Goal: Information Seeking & Learning: Stay updated

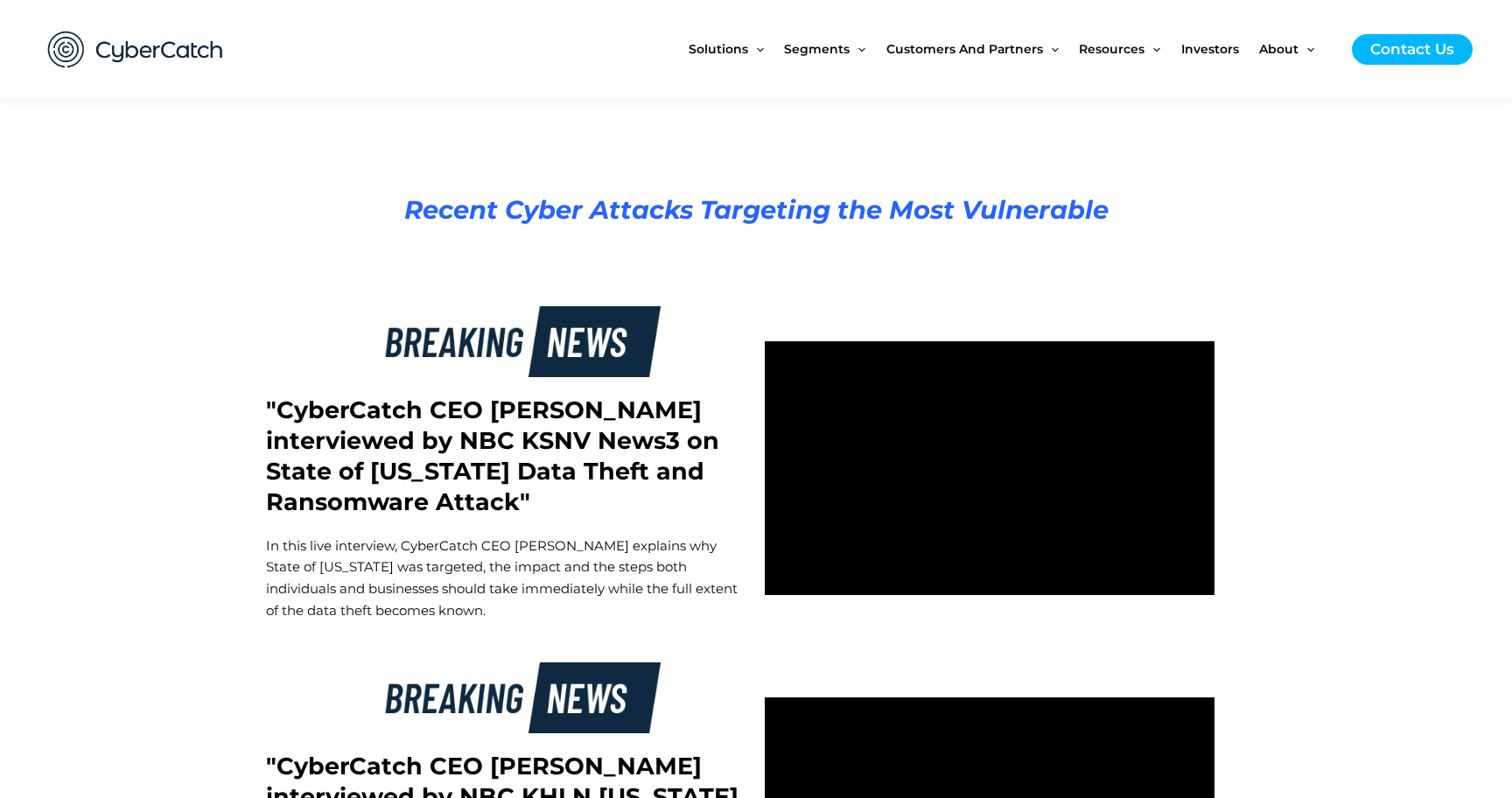
scroll to position [2914, 0]
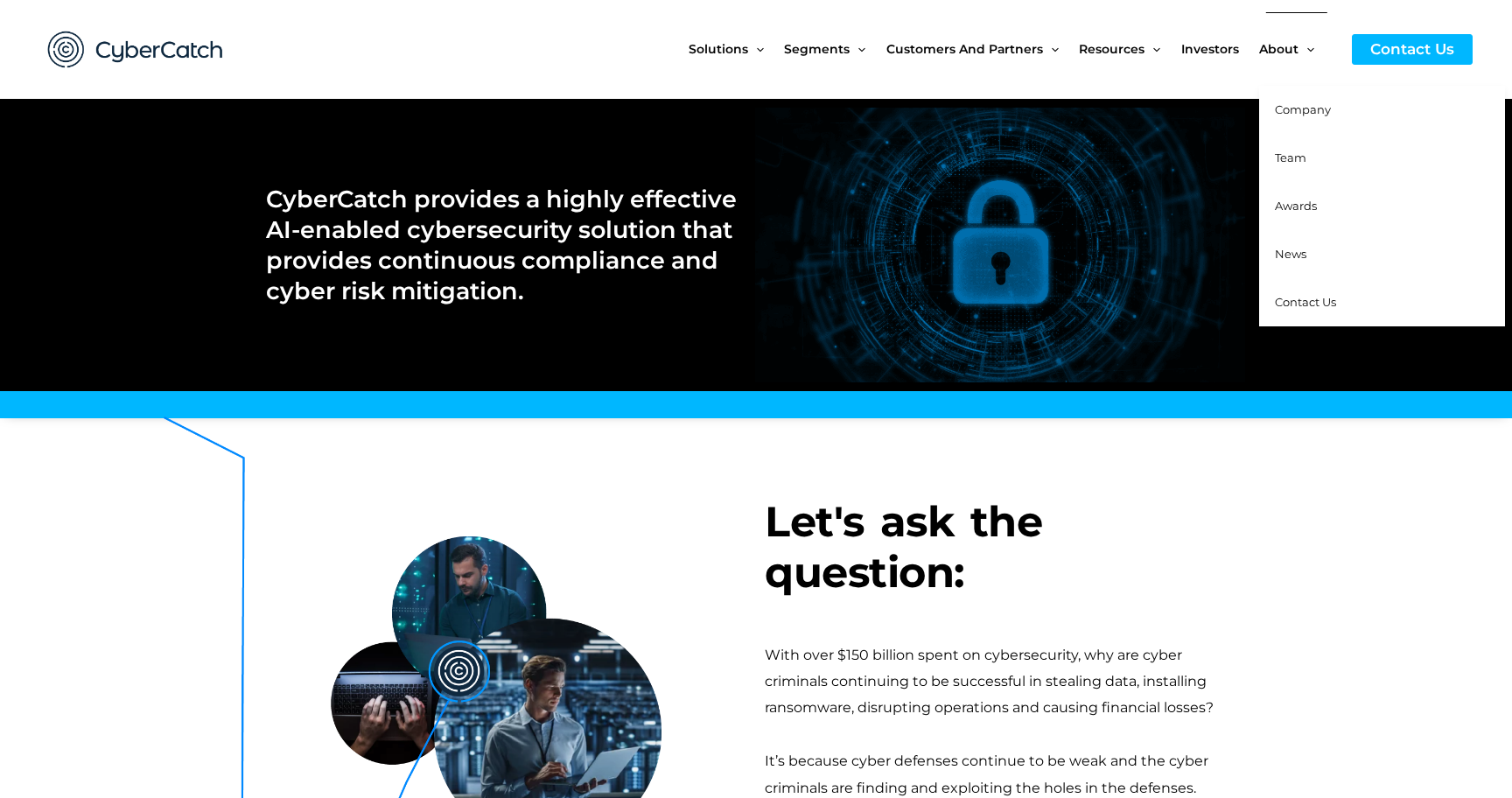
click at [1288, 251] on span "News" at bounding box center [1291, 253] width 32 height 14
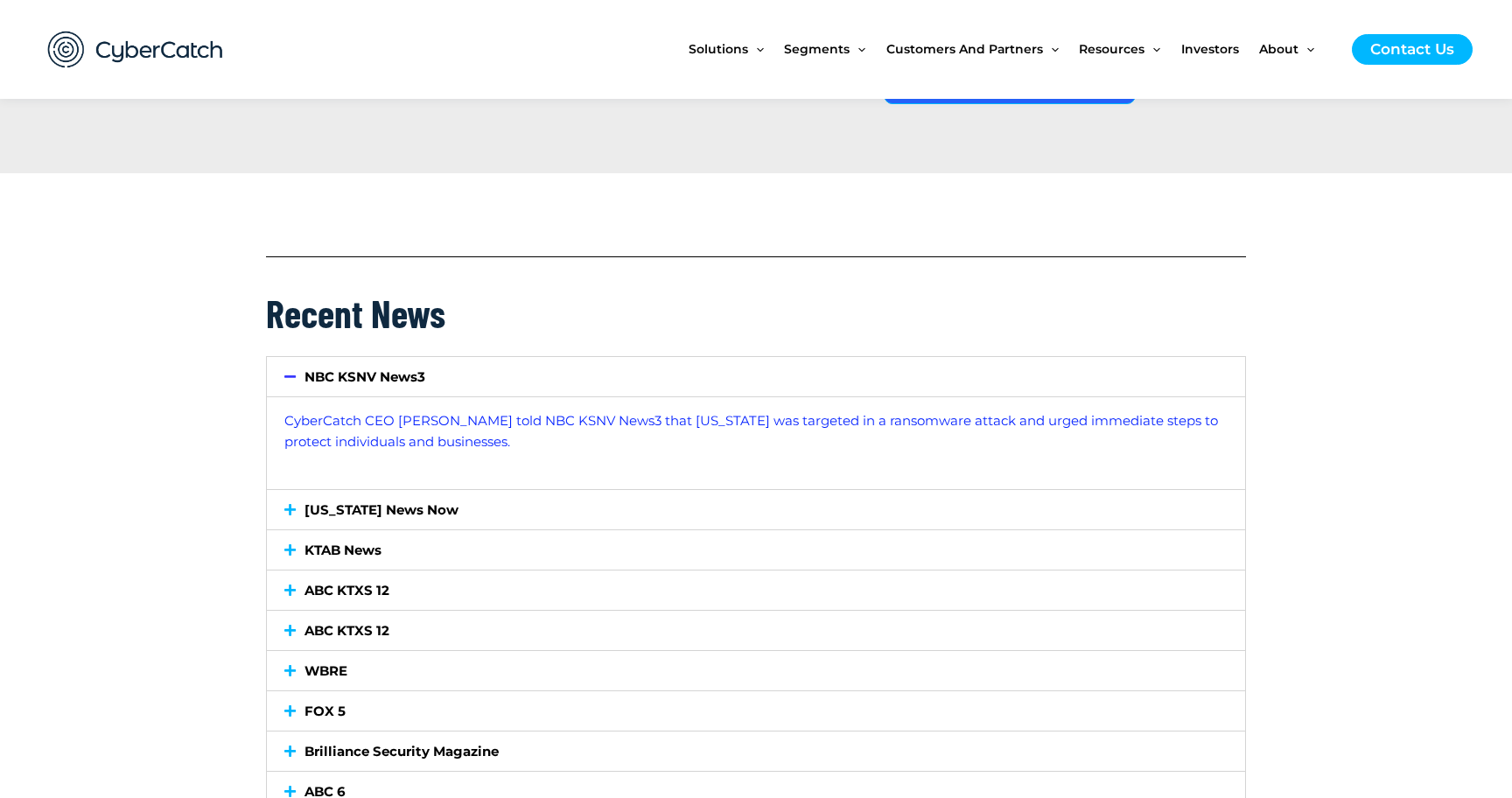
scroll to position [1545, 0]
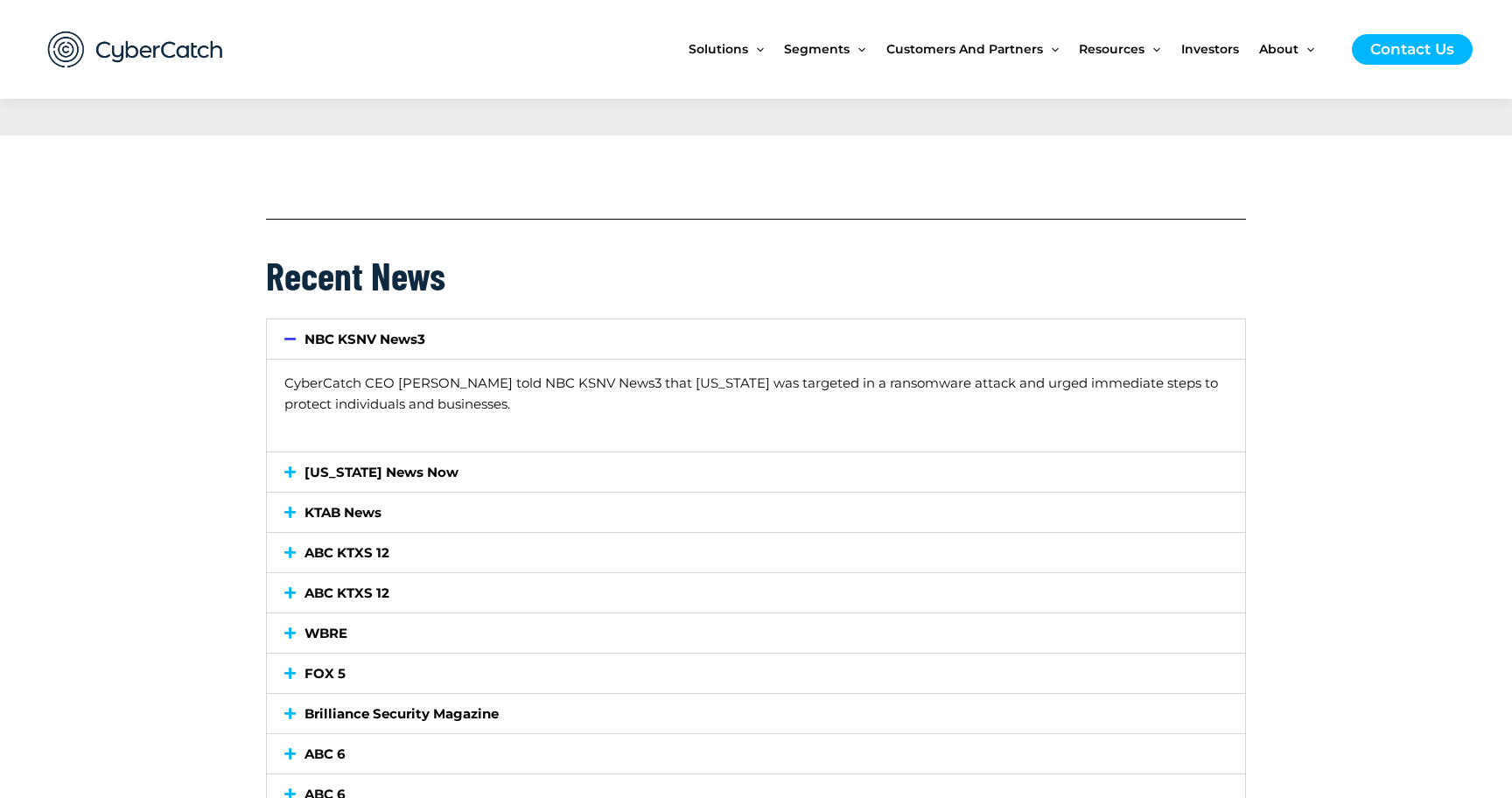
click at [417, 400] on link "CyberCatch CEO [PERSON_NAME] told NBC KSNV News3 that [US_STATE] was targeted i…" at bounding box center [751, 394] width 933 height 38
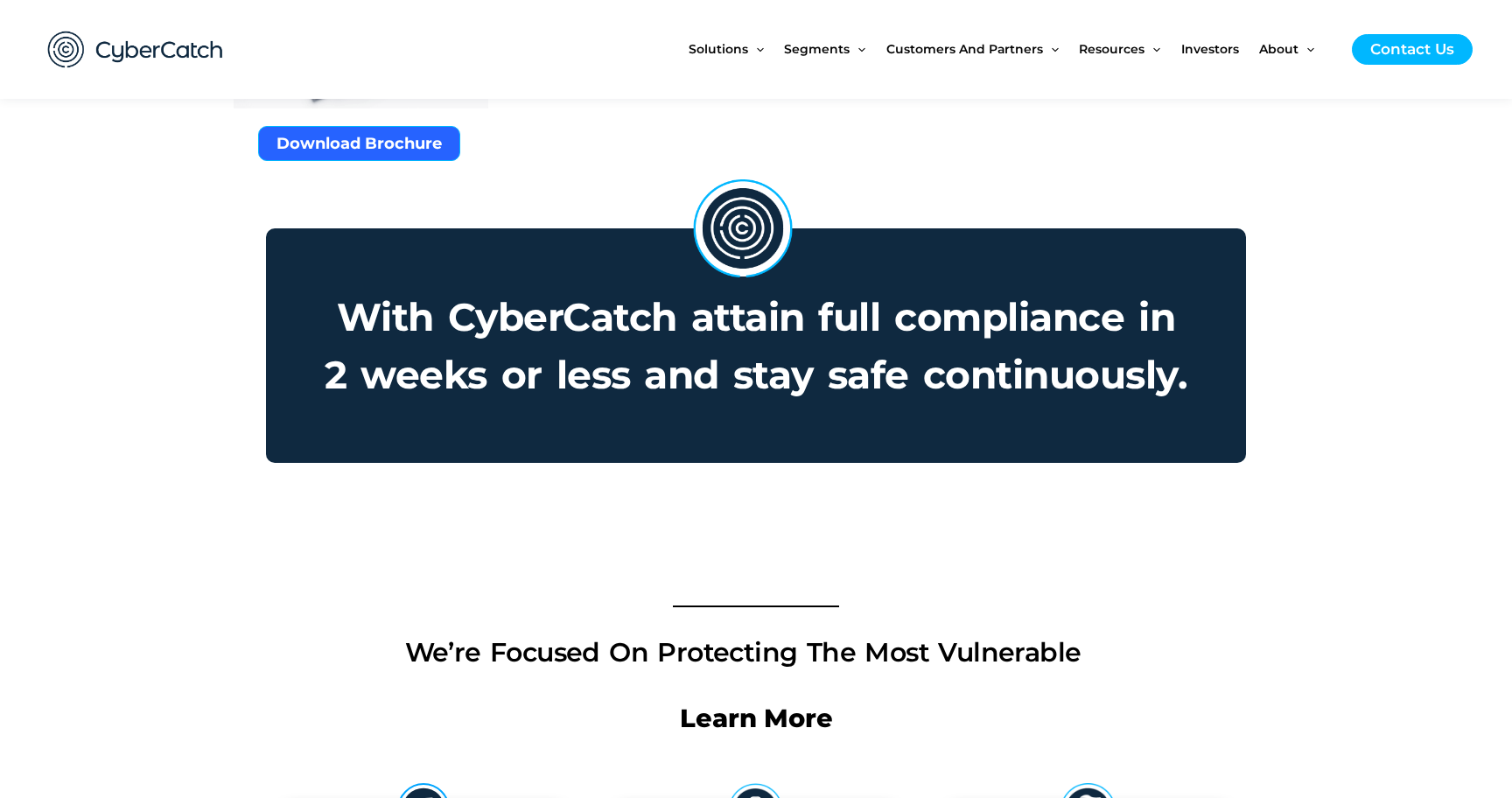
scroll to position [1239, 0]
